Goal: Information Seeking & Learning: Learn about a topic

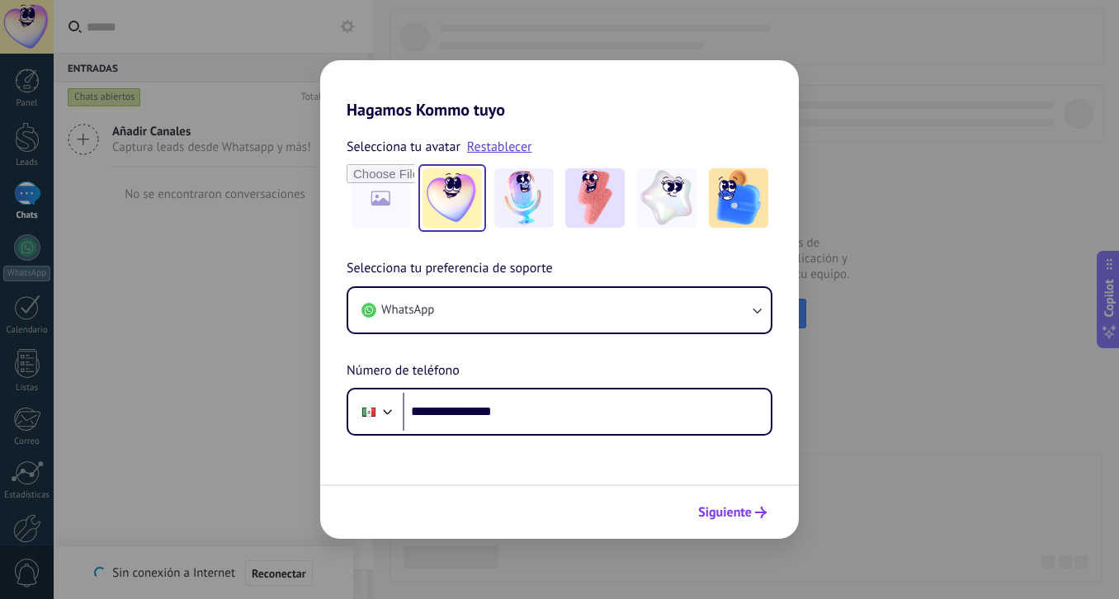
click at [721, 514] on span "Siguiente" at bounding box center [725, 513] width 54 height 12
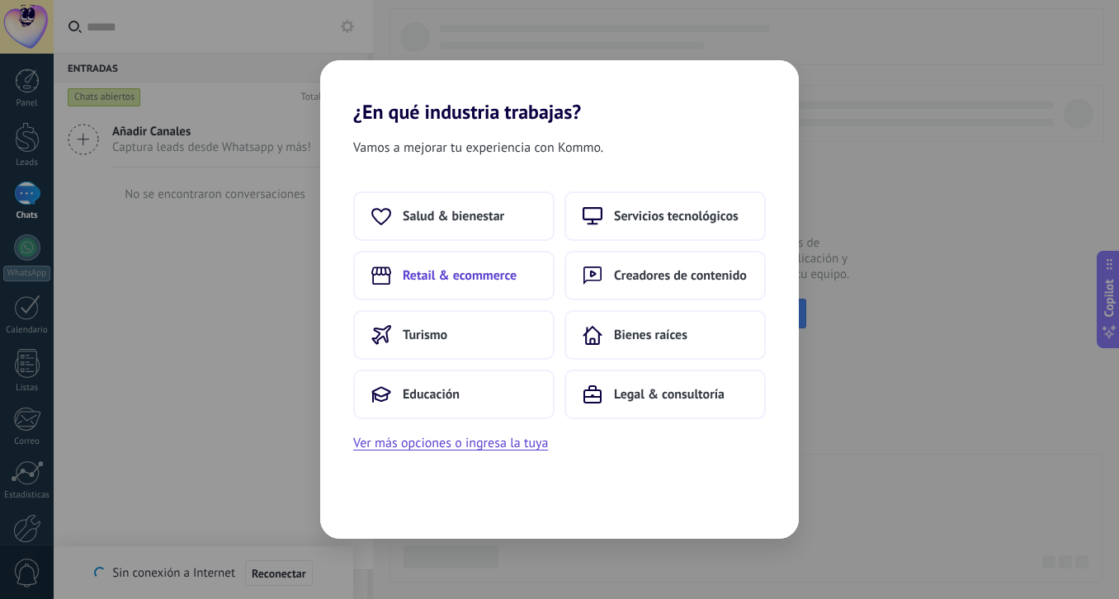
click at [440, 280] on span "Retail & ecommerce" at bounding box center [460, 275] width 114 height 16
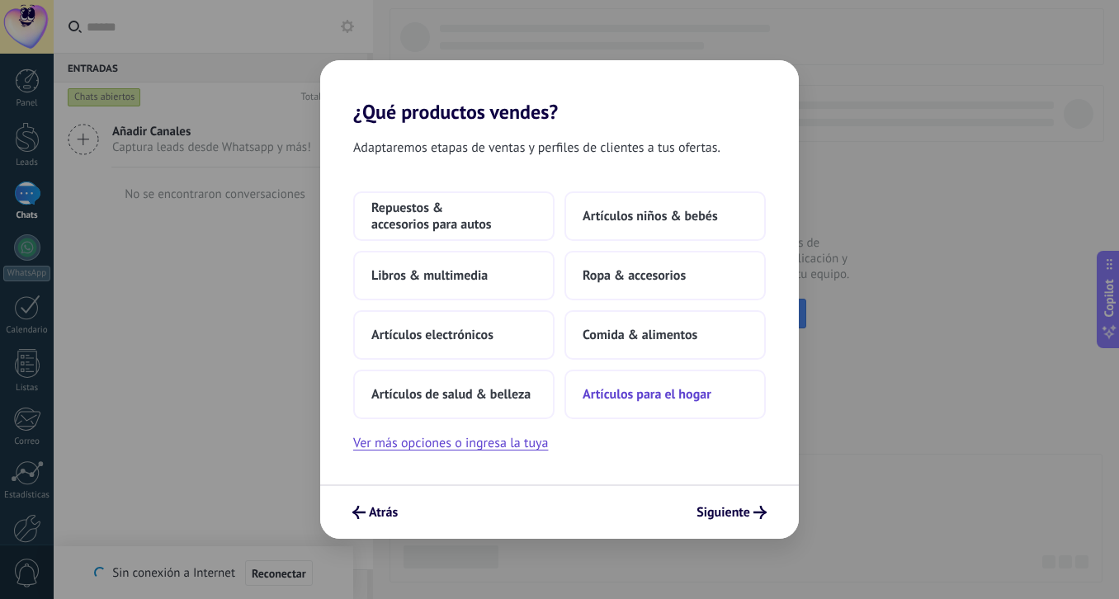
click at [638, 394] on span "Artículos para el hogar" at bounding box center [646, 394] width 129 height 16
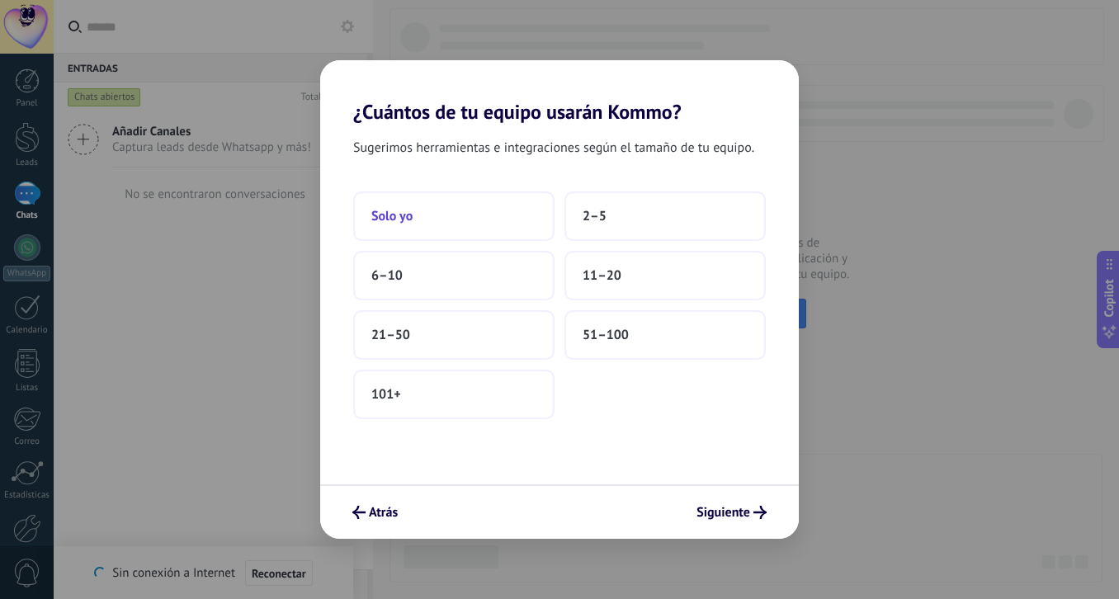
click at [433, 218] on button "Solo yo" at bounding box center [453, 215] width 201 height 49
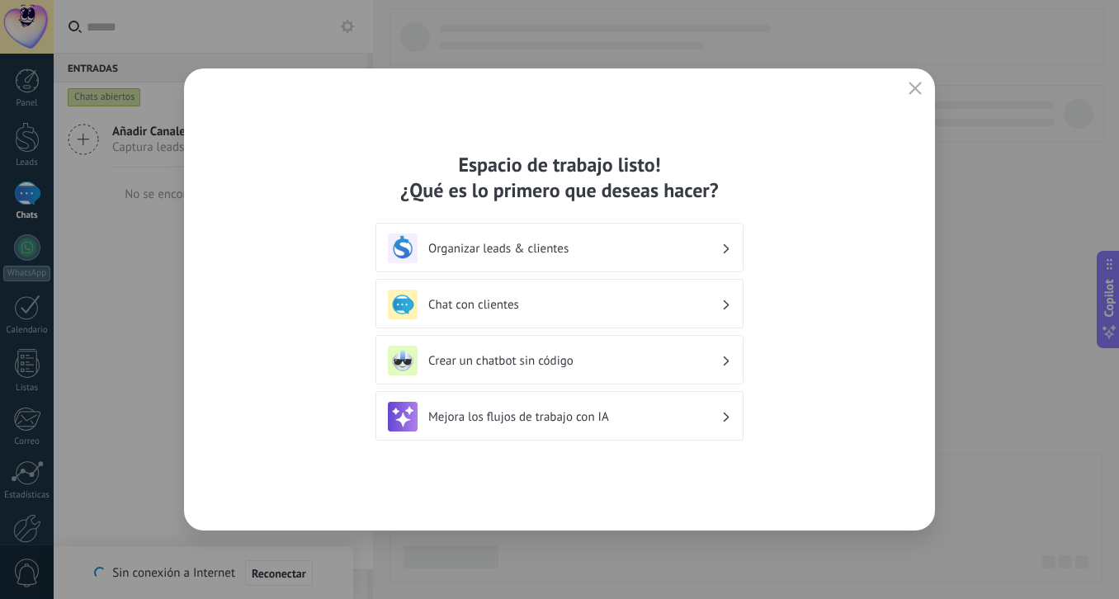
click at [531, 353] on h3 "Crear un chatbot sin código" at bounding box center [574, 361] width 293 height 16
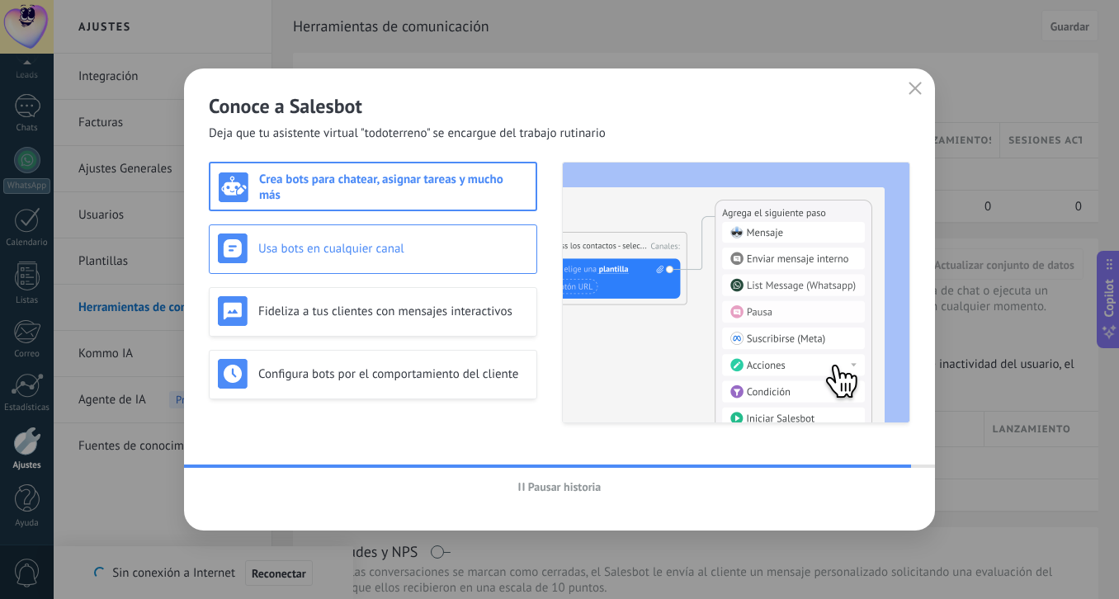
click at [389, 259] on div "Usa bots en cualquier canal" at bounding box center [373, 248] width 310 height 30
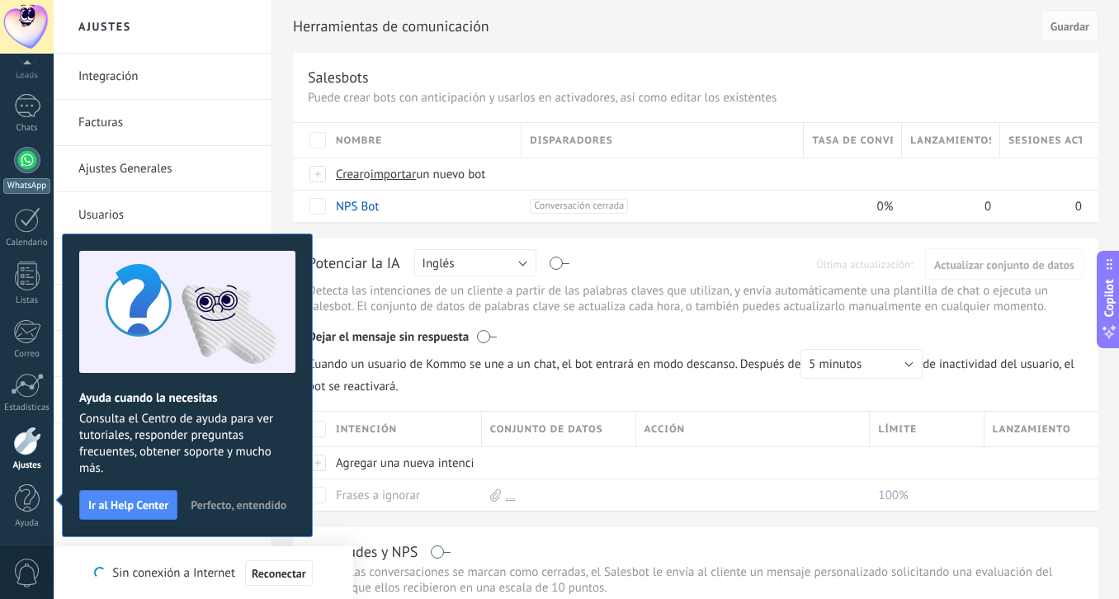
click at [17, 162] on div at bounding box center [27, 160] width 26 height 26
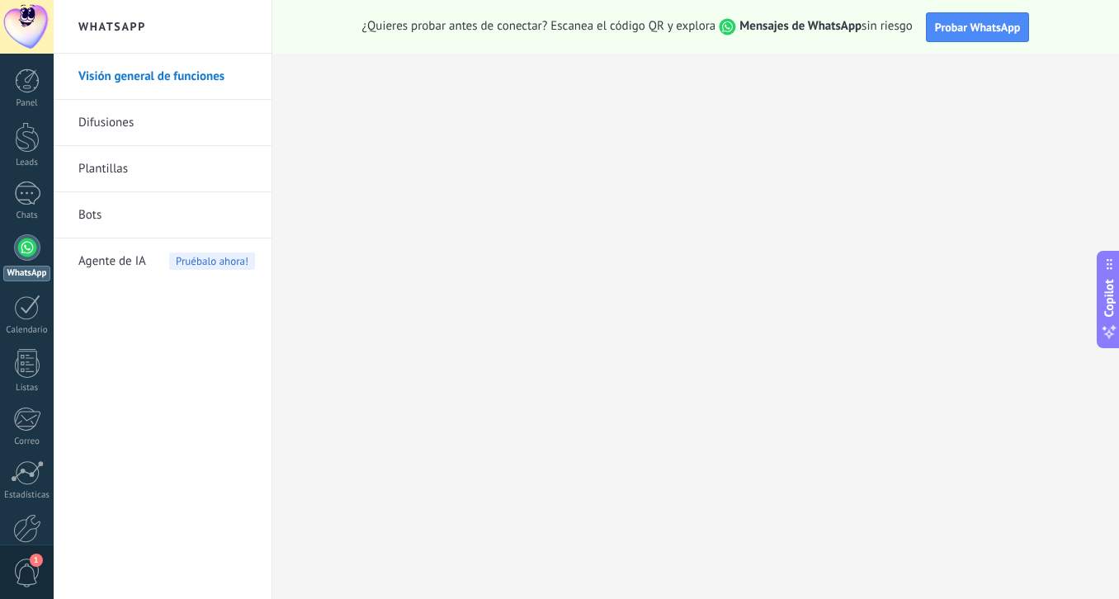
click at [126, 76] on link "Visión general de funciones" at bounding box center [166, 77] width 177 height 46
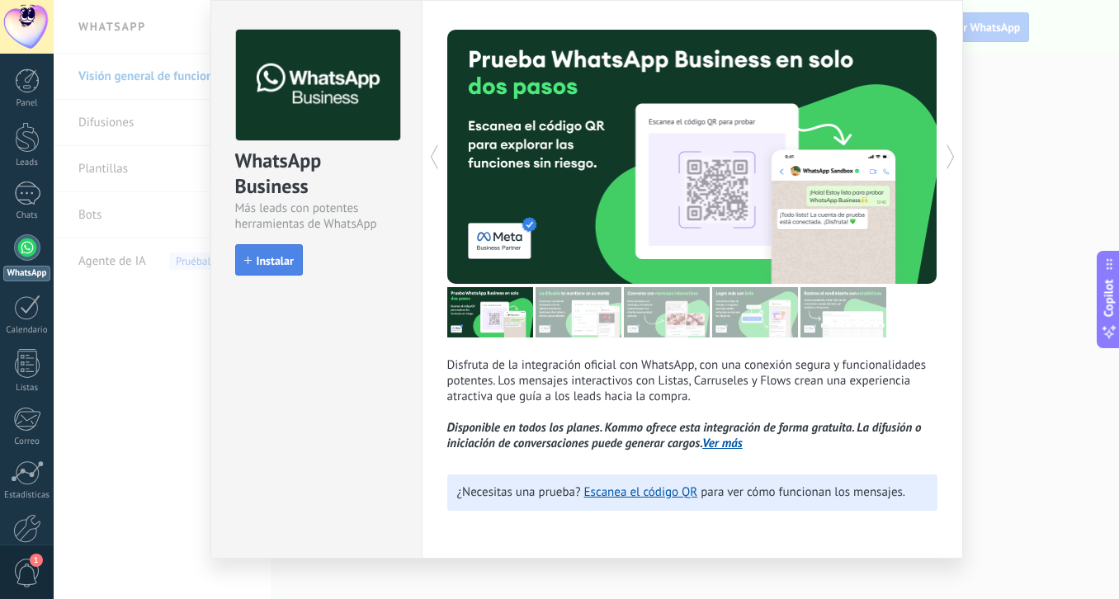
scroll to position [56, 0]
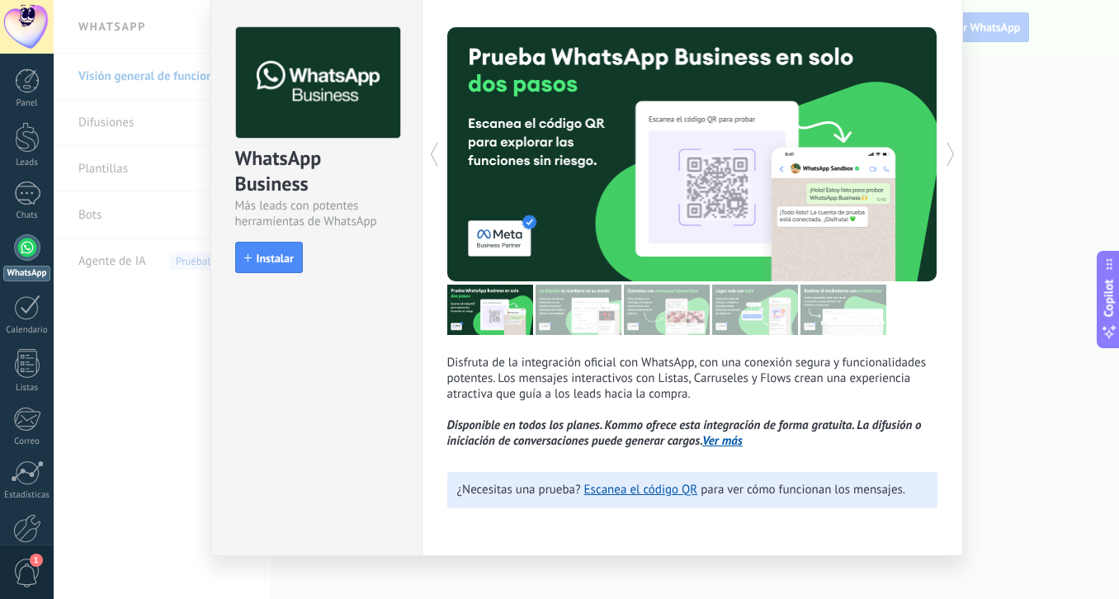
click at [1074, 485] on div "WhatsApp Business Más leads con potentes herramientas de WhatsApp install Insta…" at bounding box center [586, 299] width 1065 height 599
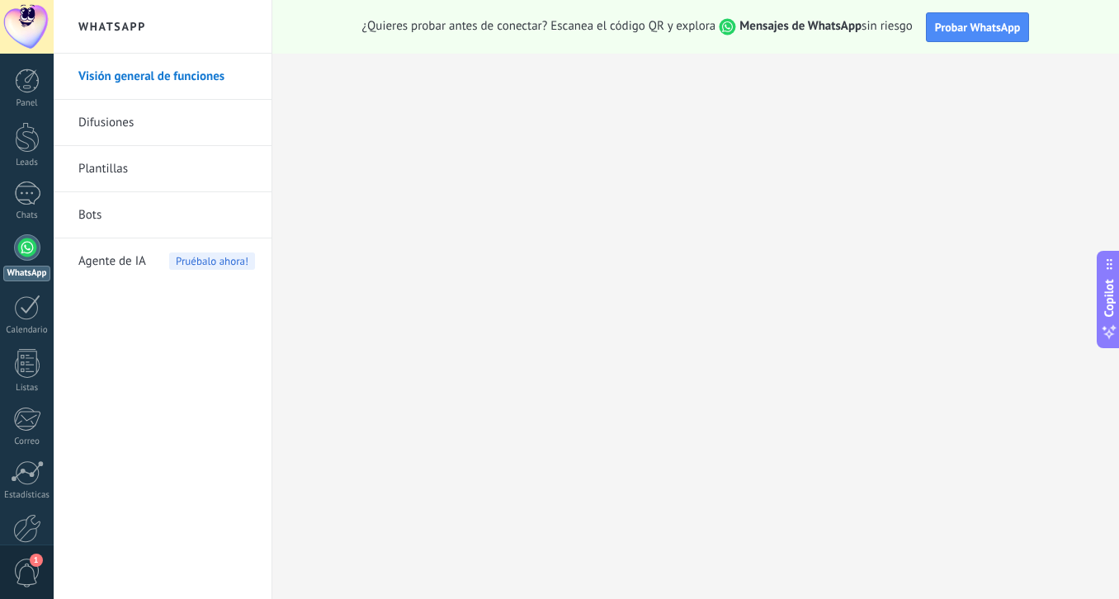
scroll to position [0, 0]
